Goal: Information Seeking & Learning: Learn about a topic

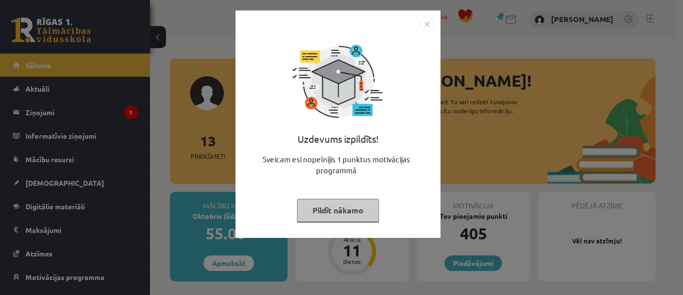
click at [313, 210] on button "Pildīt nākamo" at bounding box center [338, 210] width 82 height 23
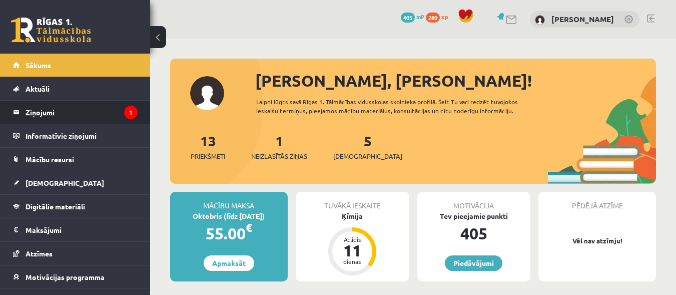
click at [47, 112] on legend "Ziņojumi 1" at bounding box center [82, 112] width 112 height 23
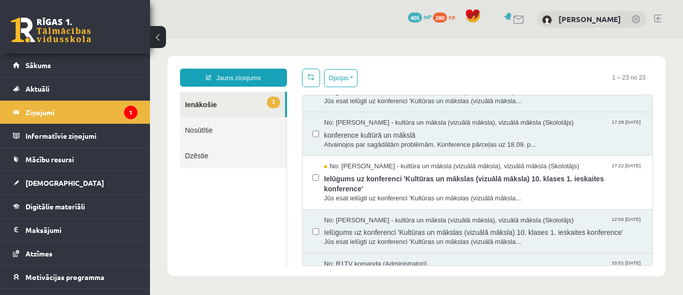
scroll to position [73, 0]
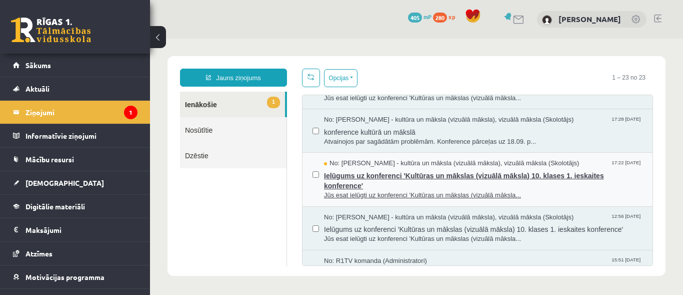
click at [534, 176] on span "Ielūgums uz konferenci 'Kultūras un mākslas (vizuālā māksla) 10. klases 1. iesk…" at bounding box center [483, 179] width 319 height 23
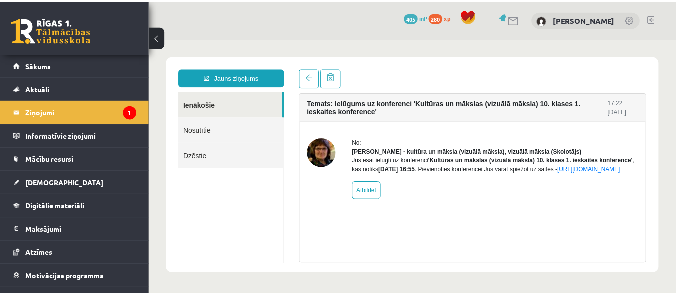
scroll to position [0, 0]
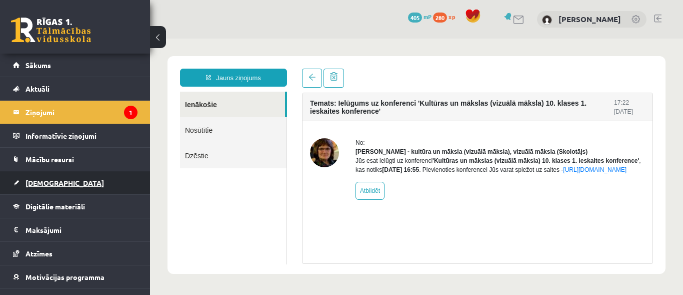
click at [44, 176] on link "[DEMOGRAPHIC_DATA]" at bounding box center [75, 182] width 125 height 23
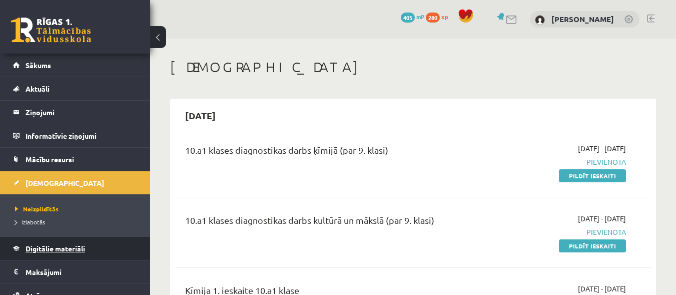
click at [53, 249] on span "Digitālie materiāli" at bounding box center [56, 248] width 60 height 9
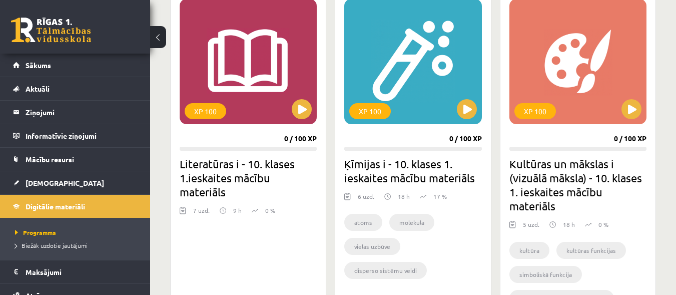
scroll to position [294, 0]
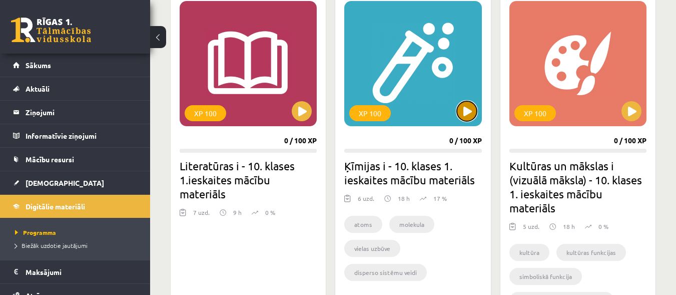
click at [463, 110] on button at bounding box center [467, 111] width 20 height 20
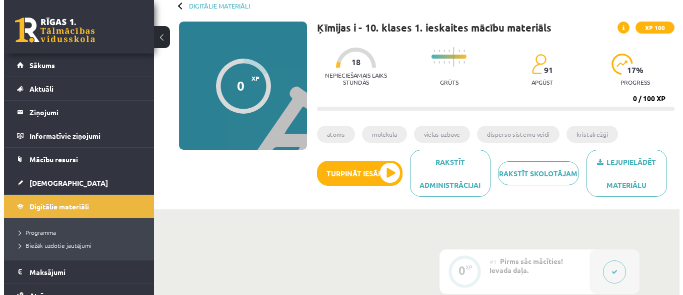
scroll to position [65, 0]
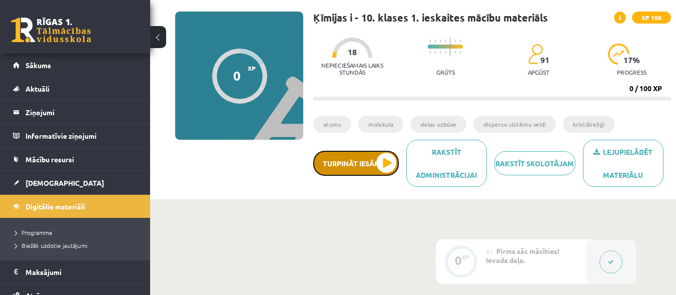
click at [378, 170] on button "Turpināt iesākto" at bounding box center [356, 163] width 86 height 25
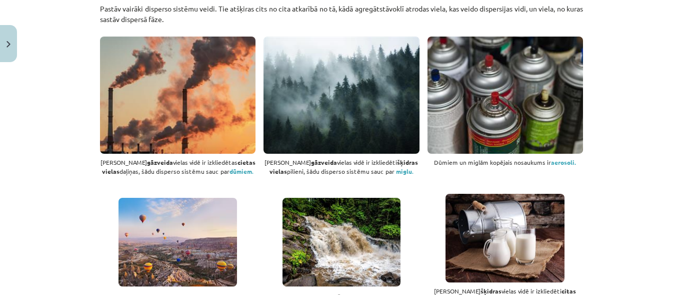
scroll to position [440, 0]
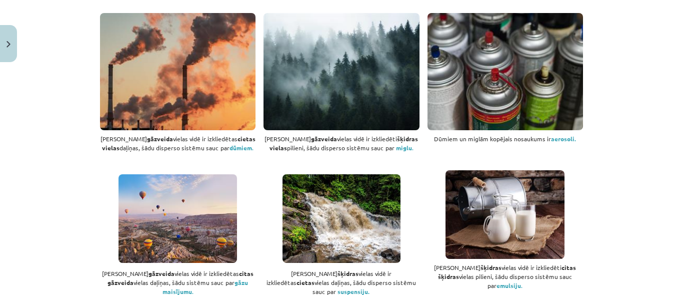
drag, startPoint x: 674, startPoint y: 53, endPoint x: 672, endPoint y: 76, distance: 23.6
click at [672, 76] on div "Mācību tēma: Ķīmijas i - 10. klases 1. ieskaites mācību materiāls #2 1. tema. D…" at bounding box center [341, 147] width 683 height 295
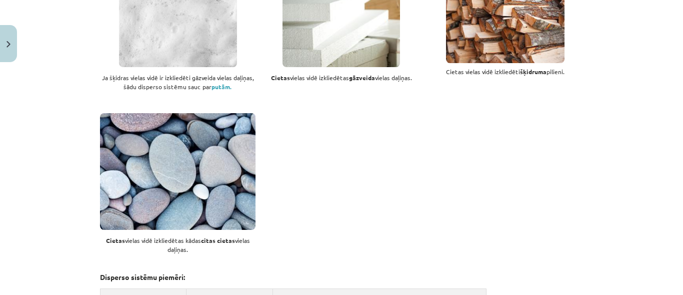
scroll to position [0, 0]
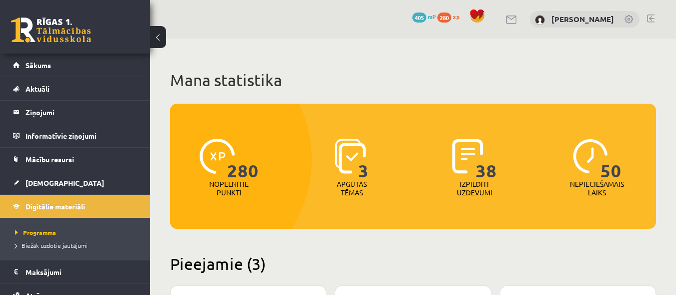
scroll to position [294, 0]
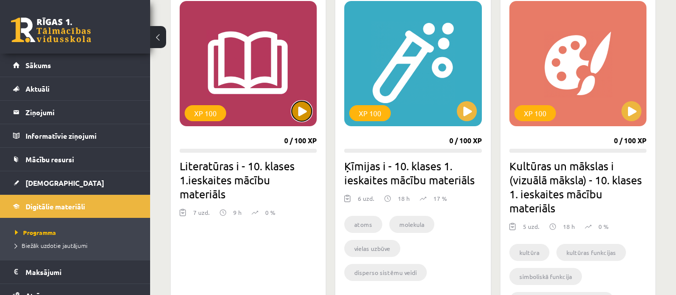
click at [297, 109] on button at bounding box center [302, 111] width 20 height 20
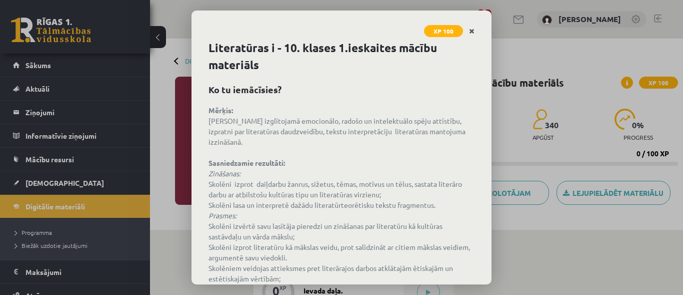
click at [471, 30] on icon "Close" at bounding box center [472, 31] width 6 height 7
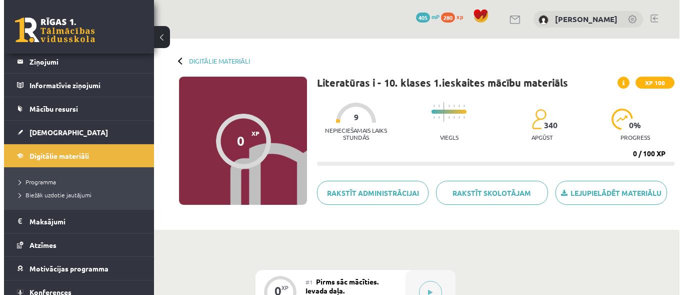
scroll to position [52, 0]
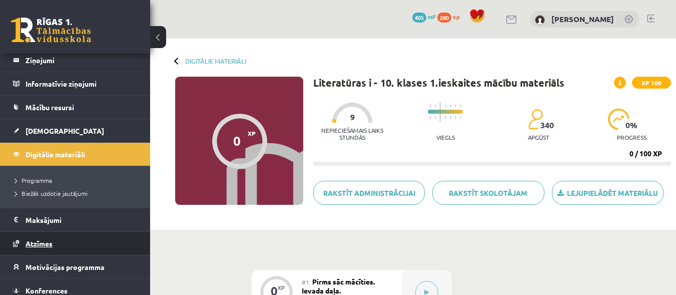
click at [18, 246] on link "Atzīmes" at bounding box center [75, 243] width 125 height 23
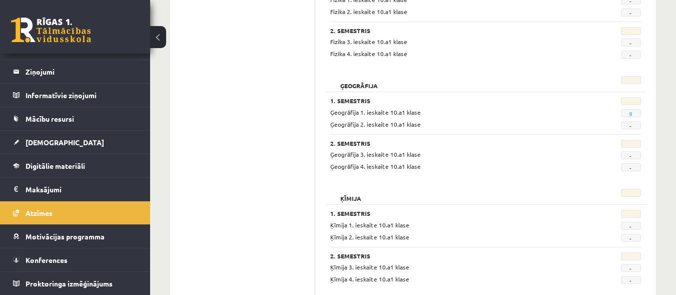
scroll to position [429, 0]
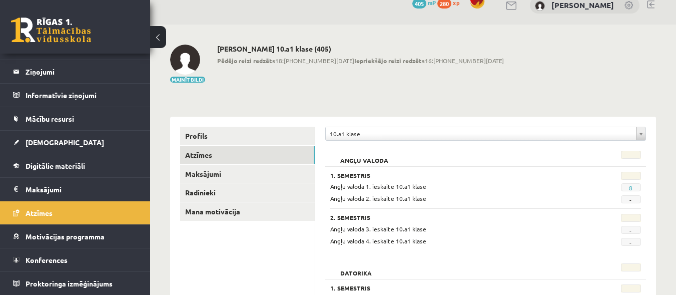
scroll to position [0, 0]
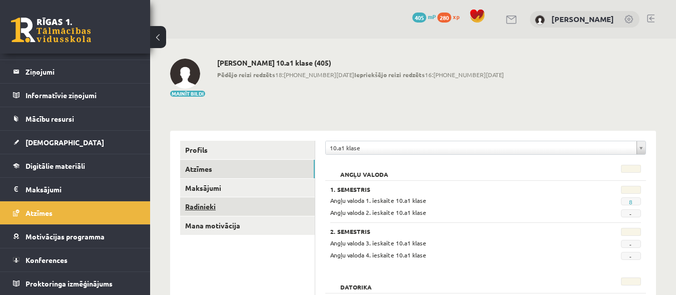
click at [211, 207] on link "Radinieki" at bounding box center [247, 206] width 135 height 19
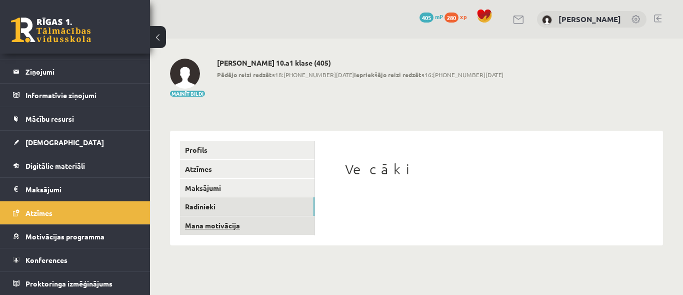
click at [226, 224] on link "Mana motivācija" at bounding box center [247, 225] width 135 height 19
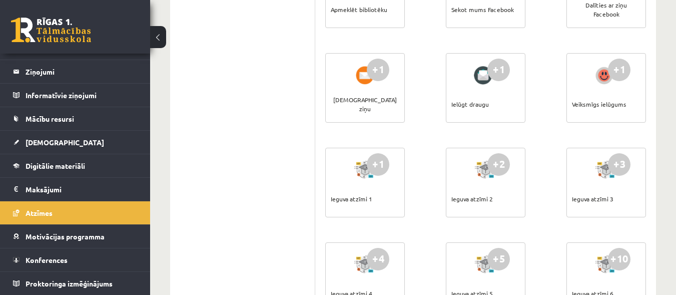
scroll to position [310, 0]
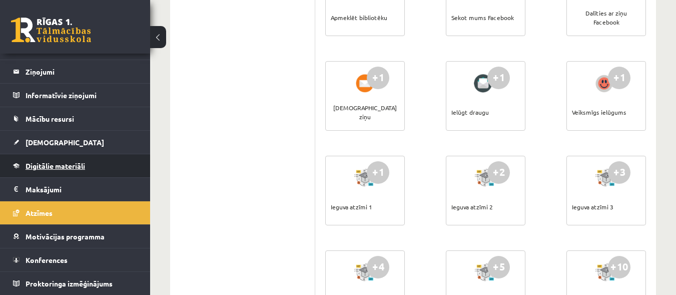
click at [59, 169] on span "Digitālie materiāli" at bounding box center [56, 165] width 60 height 9
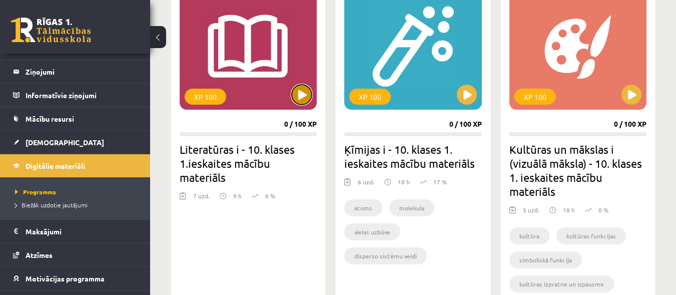
click at [298, 87] on button at bounding box center [302, 95] width 20 height 20
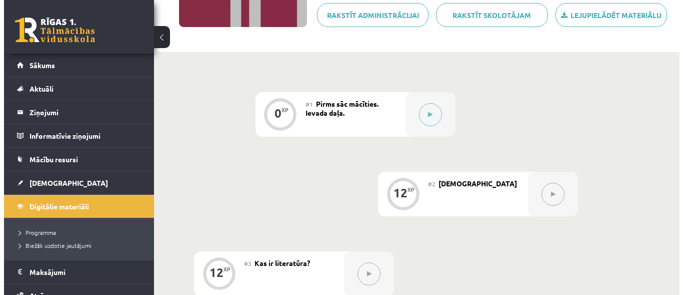
scroll to position [176, 0]
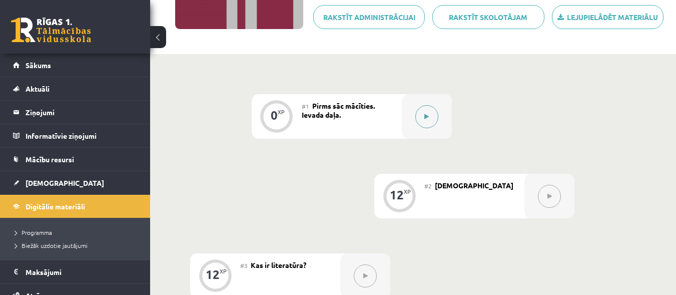
click at [429, 116] on button at bounding box center [426, 116] width 23 height 23
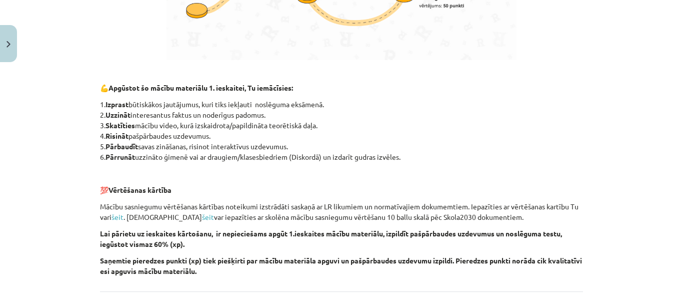
scroll to position [672, 0]
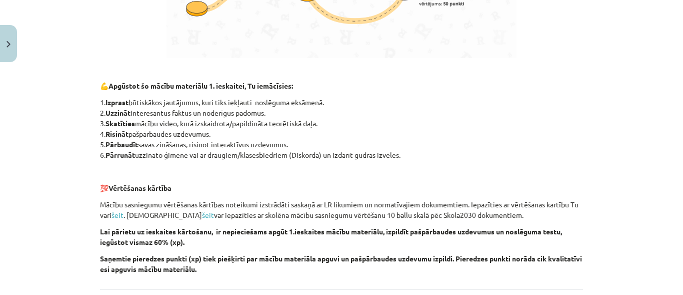
click at [665, 222] on div "Mācību tēma: Literatūras i - 10. klases 1.ieskaites mācību materiāls #1 Pirms s…" at bounding box center [341, 147] width 683 height 295
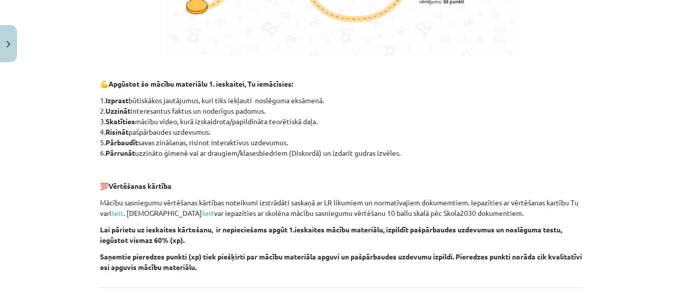
scroll to position [768, 0]
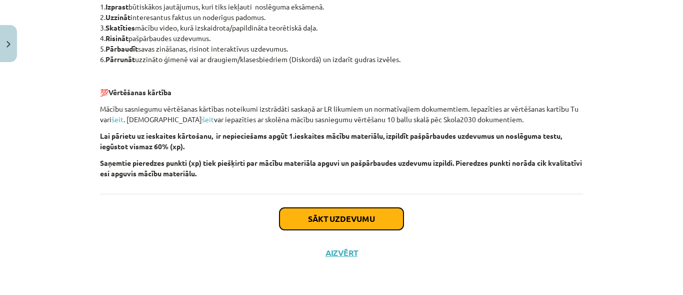
click at [366, 218] on button "Sākt uzdevumu" at bounding box center [342, 219] width 124 height 22
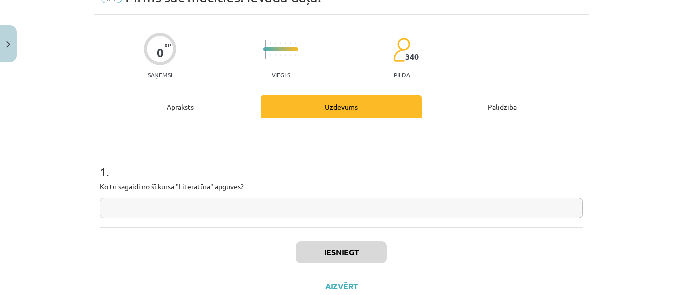
scroll to position [55, 0]
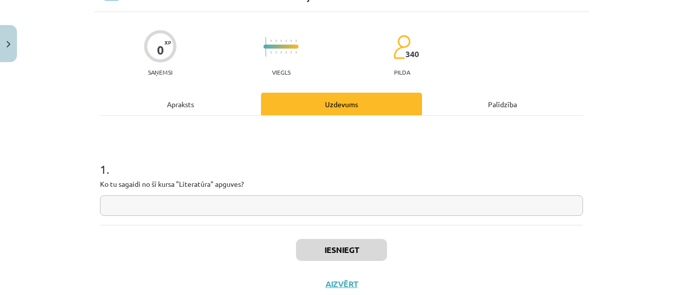
click at [375, 195] on input "text" at bounding box center [341, 205] width 483 height 21
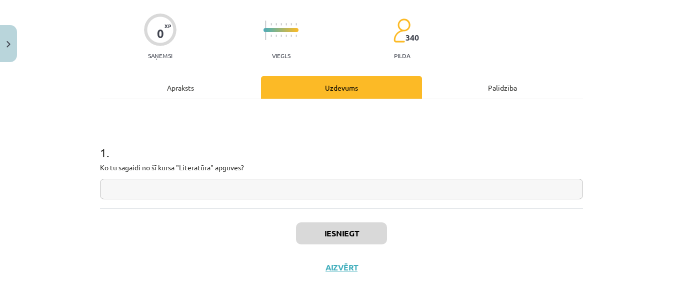
scroll to position [86, 0]
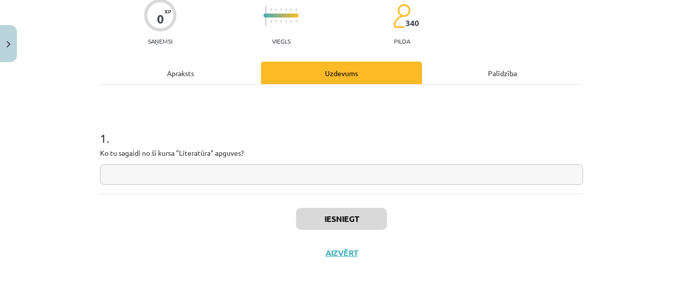
click at [234, 178] on input "text" at bounding box center [341, 174] width 483 height 21
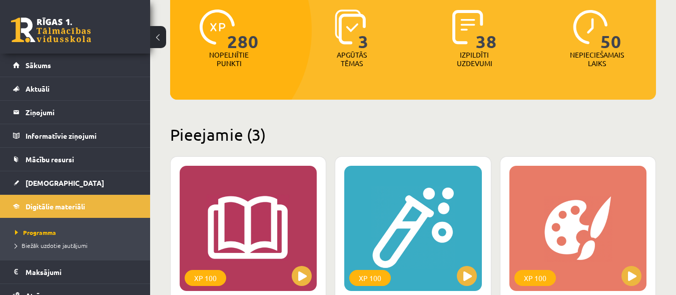
scroll to position [89, 0]
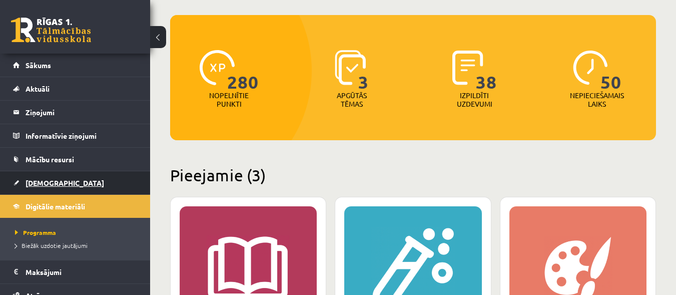
click at [30, 182] on span "[DEMOGRAPHIC_DATA]" at bounding box center [65, 182] width 79 height 9
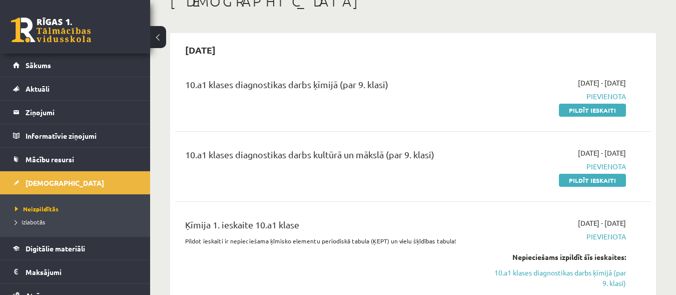
scroll to position [82, 0]
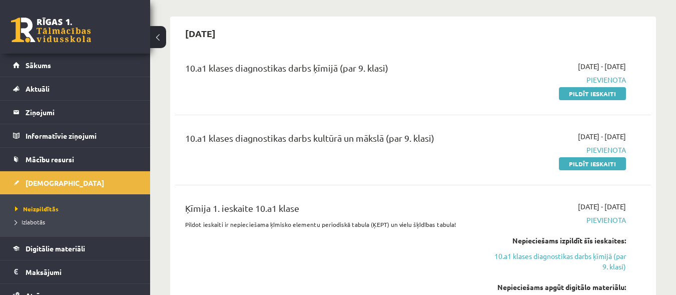
scroll to position [89, 0]
